Goal: Task Accomplishment & Management: Manage account settings

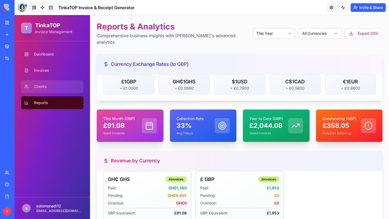
click at [34, 87] on span "Clients" at bounding box center [40, 86] width 13 height 5
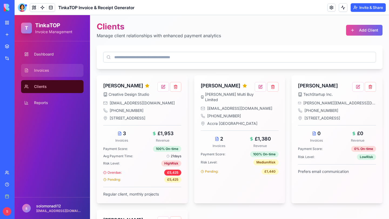
click at [51, 70] on link "Invoices" at bounding box center [52, 70] width 62 height 13
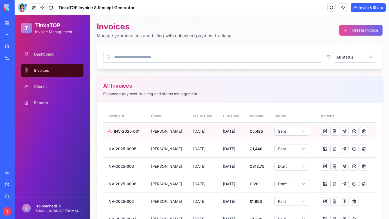
click at [295, 132] on html "T TinkaTOP Invoice Management Dashboard Invoices Clients Reports s solomonadi12…" at bounding box center [202, 128] width 374 height 226
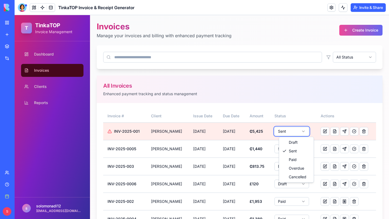
click at [312, 83] on html "T TinkaTOP Invoice Management Dashboard Invoices Clients Reports s solomonadi12…" at bounding box center [202, 128] width 374 height 226
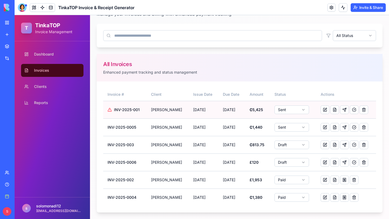
click at [288, 107] on html "T TinkaTOP Invoice Management Dashboard Invoices Clients Reports s solomonadi12…" at bounding box center [202, 107] width 374 height 226
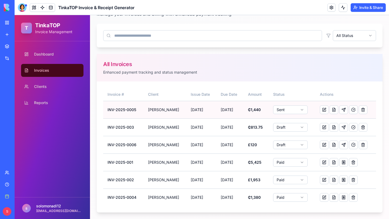
click at [298, 110] on html "T TinkaTOP Invoice Management Dashboard Invoices Clients Reports s solomonadi12…" at bounding box center [202, 107] width 374 height 226
click at [293, 109] on html "T TinkaTOP Invoice Management Dashboard Invoices Clients Reports s solomonadi12…" at bounding box center [202, 107] width 374 height 226
click at [45, 56] on span "Dashboard" at bounding box center [44, 54] width 20 height 5
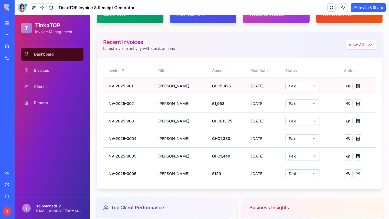
scroll to position [59, 0]
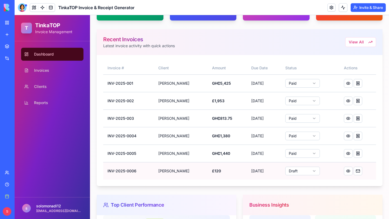
click at [309, 172] on html "T TinkaTOP Invoice Management Dashboard Invoices Clients Reports s solomonadi12…" at bounding box center [202, 135] width 374 height 359
click at [308, 185] on div "Invoice # Client Amount Due Date Status Actions INV-2025-001 [PERSON_NAME] GH₵5…" at bounding box center [240, 120] width 286 height 131
click at [360, 172] on button at bounding box center [358, 171] width 9 height 9
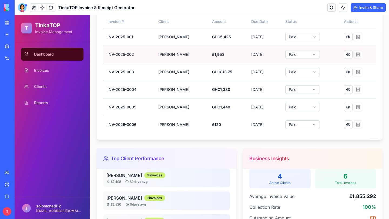
scroll to position [106, 0]
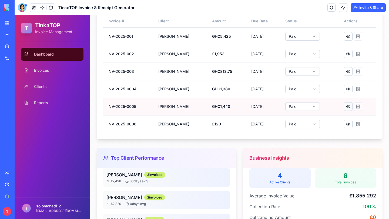
click at [349, 108] on button at bounding box center [348, 106] width 9 height 9
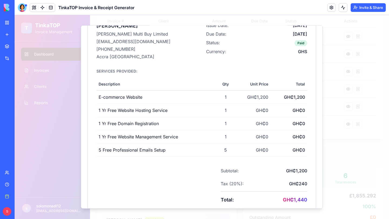
scroll to position [152, 0]
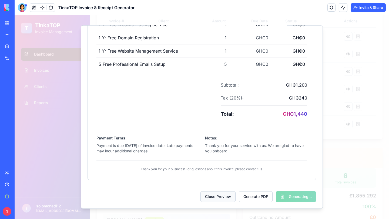
click at [219, 198] on button "Close Preview" at bounding box center [217, 197] width 35 height 11
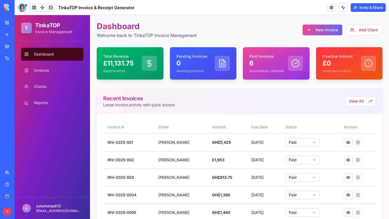
scroll to position [0, 0]
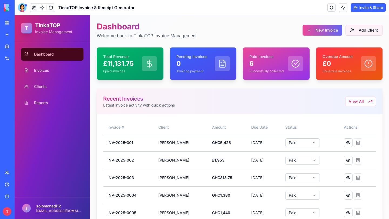
click at [366, 31] on button "Add Client" at bounding box center [363, 30] width 37 height 11
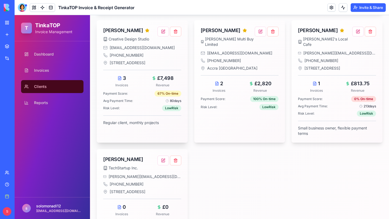
scroll to position [55, 0]
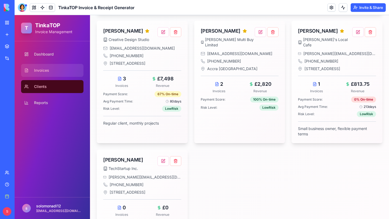
click at [41, 69] on span "Invoices" at bounding box center [41, 70] width 15 height 5
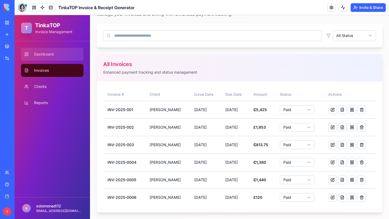
click at [44, 53] on span "Dashboard" at bounding box center [44, 54] width 20 height 5
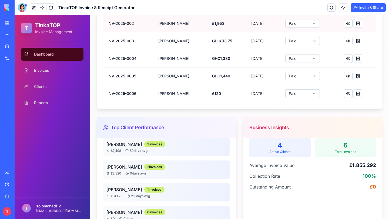
scroll to position [137, 0]
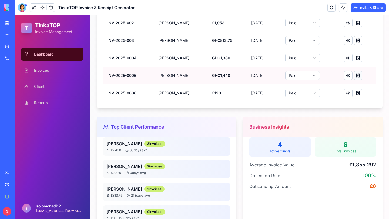
click at [359, 76] on button at bounding box center [358, 75] width 9 height 9
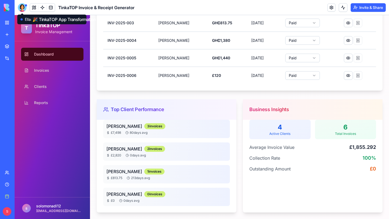
click at [23, 9] on div at bounding box center [22, 7] width 9 height 9
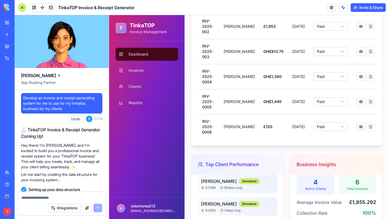
scroll to position [4142, 0]
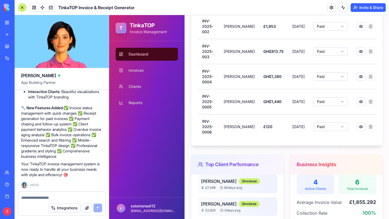
click at [85, 210] on button "button" at bounding box center [87, 208] width 9 height 9
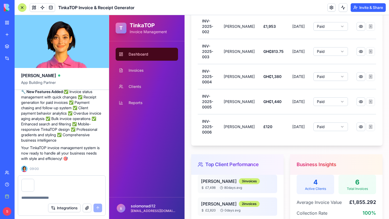
click at [53, 196] on textarea at bounding box center [61, 197] width 81 height 5
click at [34, 180] on button "button" at bounding box center [34, 180] width 0 height 0
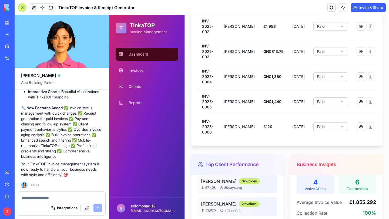
click at [85, 208] on button "button" at bounding box center [87, 208] width 9 height 9
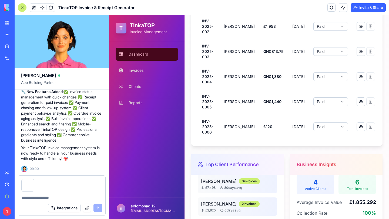
click at [36, 199] on textarea at bounding box center [61, 197] width 81 height 5
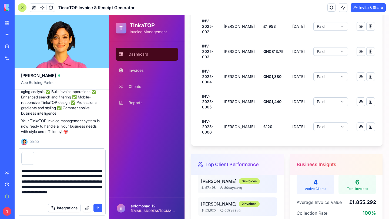
scroll to position [5, 0]
type textarea "**********"
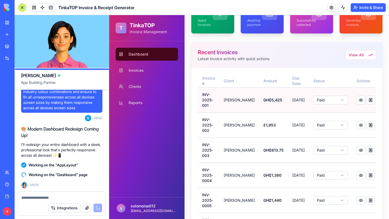
scroll to position [56, 0]
click at [358, 104] on button at bounding box center [361, 100] width 9 height 9
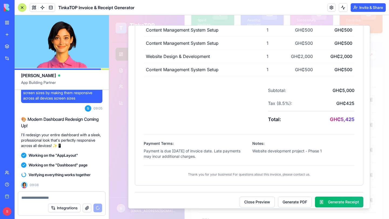
scroll to position [245, 0]
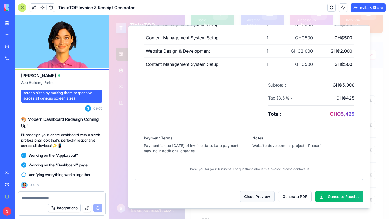
click at [261, 196] on button "Close Preview" at bounding box center [257, 197] width 35 height 11
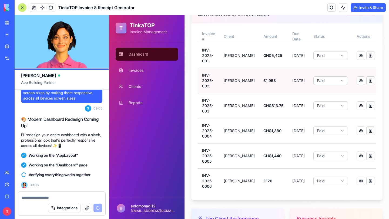
scroll to position [102, 0]
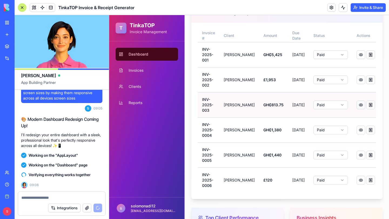
click at [358, 109] on button at bounding box center [361, 105] width 9 height 9
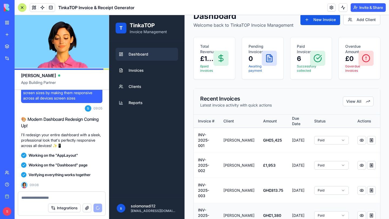
scroll to position [0, 0]
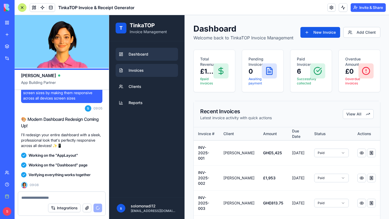
click at [147, 71] on link "Invoices" at bounding box center [147, 70] width 62 height 13
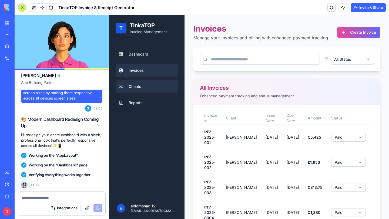
click at [148, 83] on link "Clients" at bounding box center [147, 86] width 62 height 13
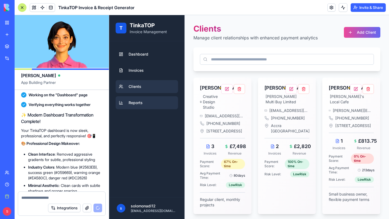
scroll to position [4690, 0]
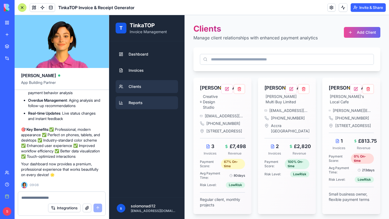
click at [150, 104] on link "Reports" at bounding box center [147, 102] width 62 height 13
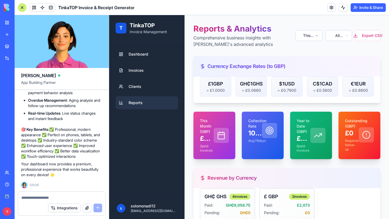
click at [23, 6] on div at bounding box center [22, 7] width 9 height 9
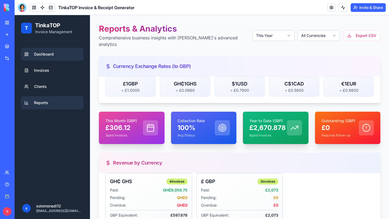
click at [45, 55] on span "Dashboard" at bounding box center [44, 54] width 20 height 5
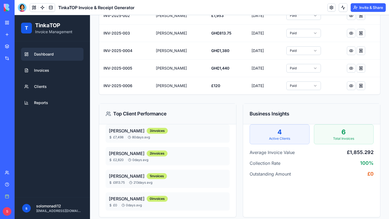
scroll to position [149, 0]
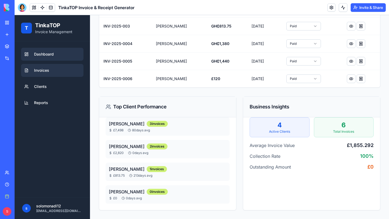
click at [50, 68] on link "Invoices" at bounding box center [52, 70] width 62 height 13
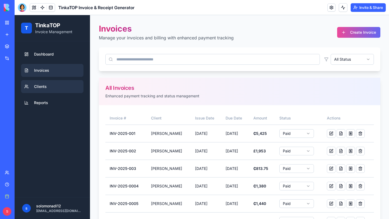
click at [45, 86] on span "Clients" at bounding box center [40, 86] width 13 height 5
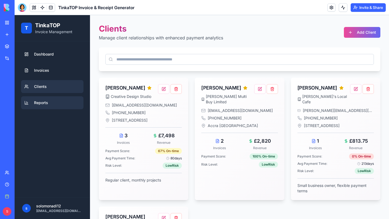
click at [56, 104] on link "Reports" at bounding box center [52, 102] width 62 height 13
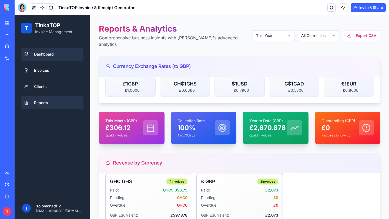
click at [42, 55] on span "Dashboard" at bounding box center [44, 54] width 20 height 5
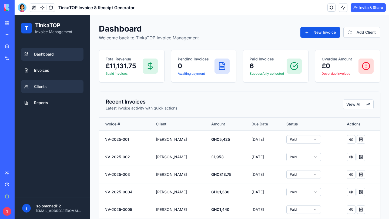
click at [53, 92] on link "Clients" at bounding box center [52, 86] width 62 height 13
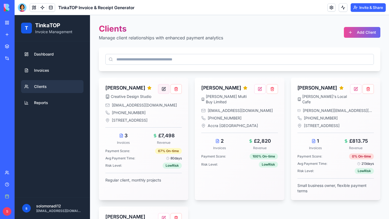
click at [162, 88] on button at bounding box center [163, 89] width 11 height 10
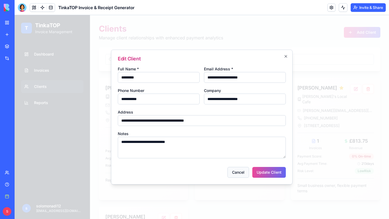
click at [244, 174] on button "Cancel" at bounding box center [238, 172] width 22 height 11
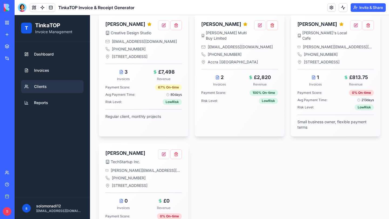
scroll to position [63, 0]
click at [259, 27] on button at bounding box center [259, 26] width 11 height 10
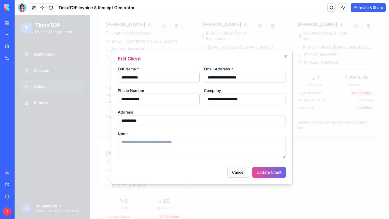
click at [241, 173] on button "Cancel" at bounding box center [238, 172] width 22 height 11
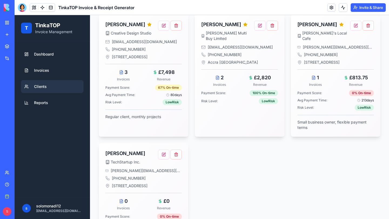
scroll to position [0, 0]
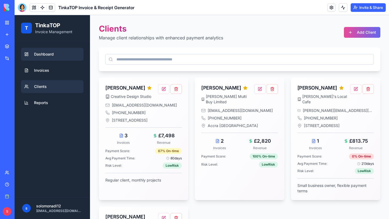
click at [44, 52] on span "Dashboard" at bounding box center [44, 54] width 20 height 5
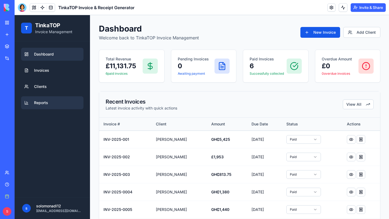
click at [42, 101] on span "Reports" at bounding box center [41, 102] width 14 height 5
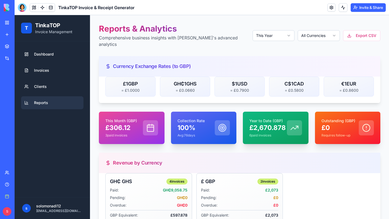
click at [271, 133] on p "6 paid invoices" at bounding box center [268, 135] width 38 height 4
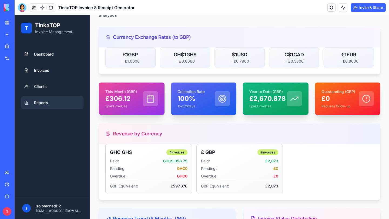
scroll to position [7, 0]
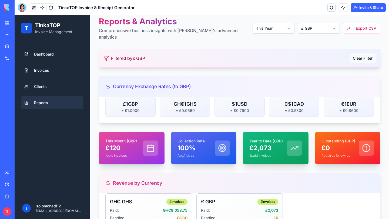
click at [358, 53] on button "Clear Filter" at bounding box center [363, 58] width 26 height 10
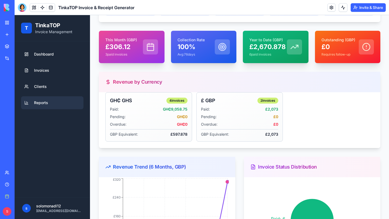
scroll to position [0, 0]
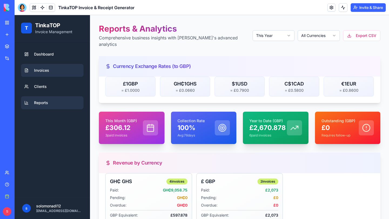
click at [51, 69] on link "Invoices" at bounding box center [52, 70] width 62 height 13
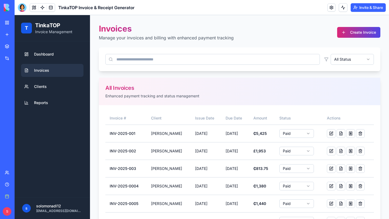
click at [346, 33] on button "Create Invoice" at bounding box center [358, 32] width 43 height 11
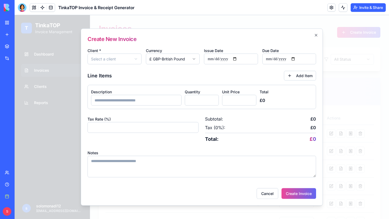
click at [110, 60] on body "T TinkaTOP Invoice Management Dashboard Invoices Clients Reports s solomonadi12…" at bounding box center [202, 130] width 374 height 230
click at [157, 57] on body "T TinkaTOP Invoice Management Dashboard Invoices Clients Reports s solomonadi12…" at bounding box center [202, 130] width 374 height 230
click at [267, 195] on button "Cancel" at bounding box center [268, 194] width 22 height 11
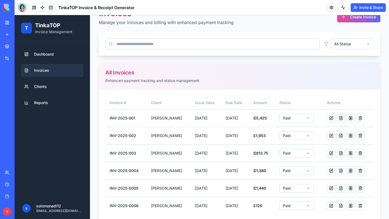
scroll to position [26, 0]
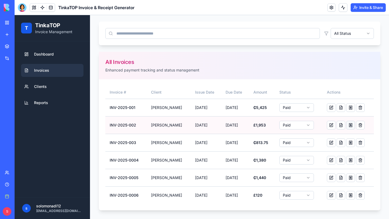
click at [351, 126] on button at bounding box center [350, 125] width 9 height 9
